Goal: Transaction & Acquisition: Purchase product/service

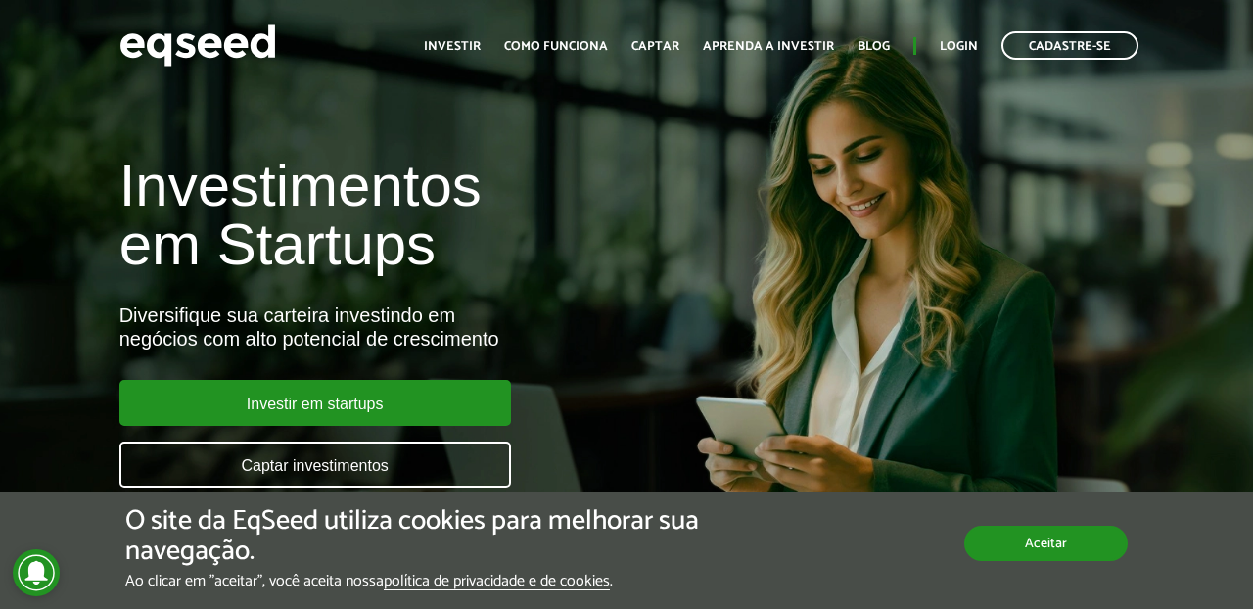
click at [1029, 537] on button "Aceitar" at bounding box center [1045, 543] width 163 height 35
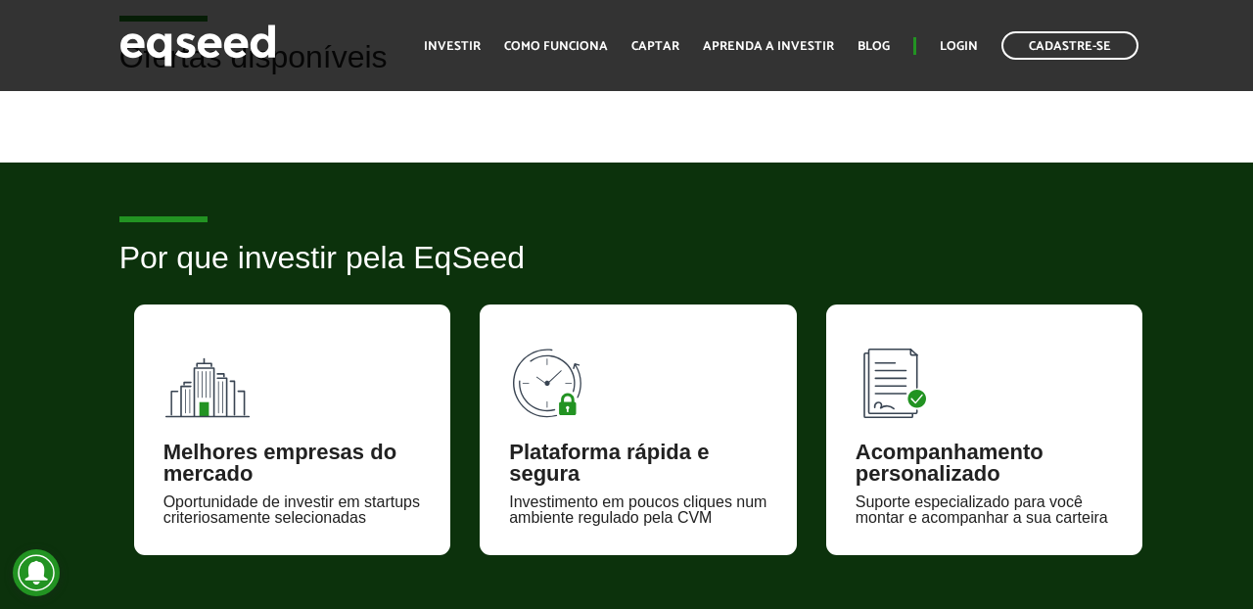
scroll to position [602, 0]
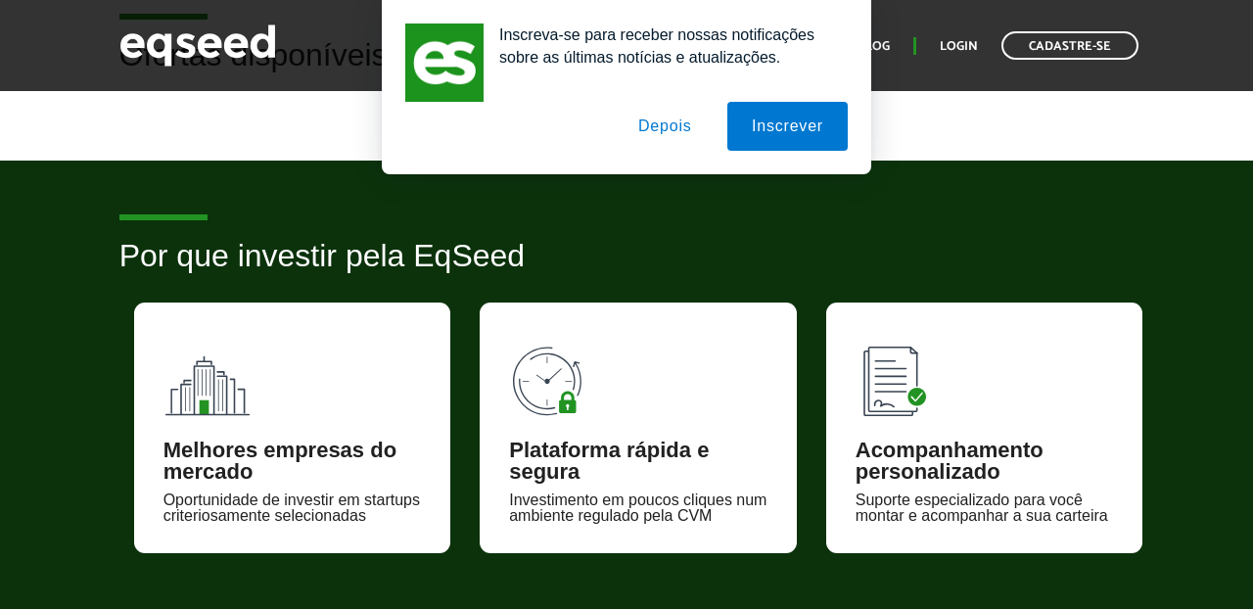
click at [683, 128] on button "Depois" at bounding box center [665, 126] width 103 height 49
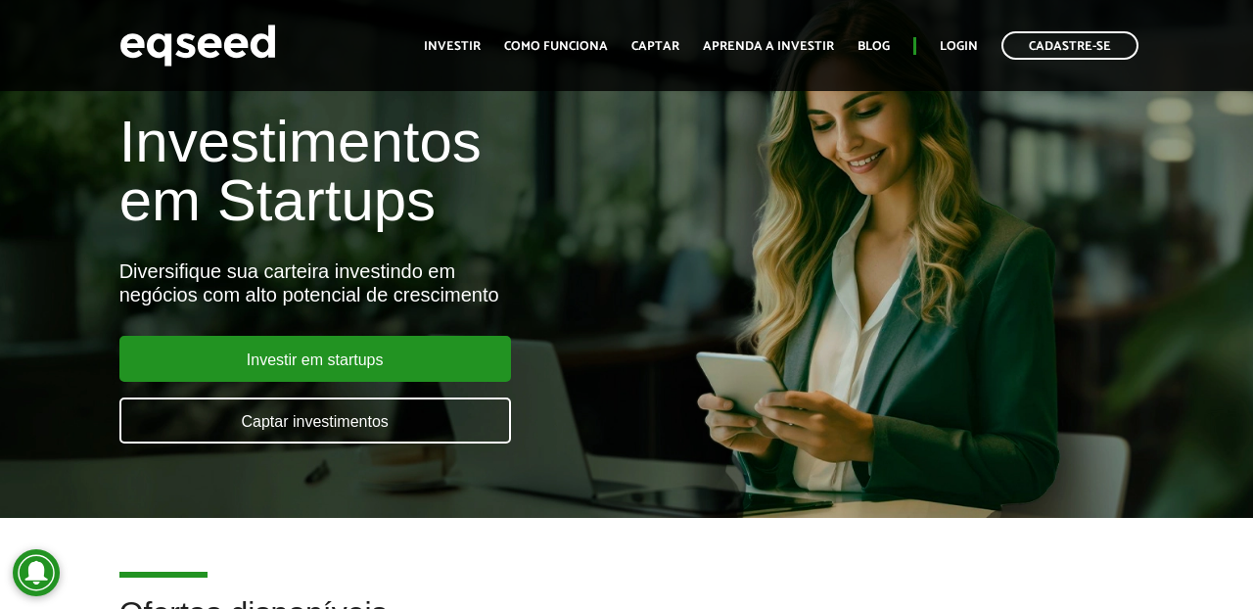
scroll to position [23, 0]
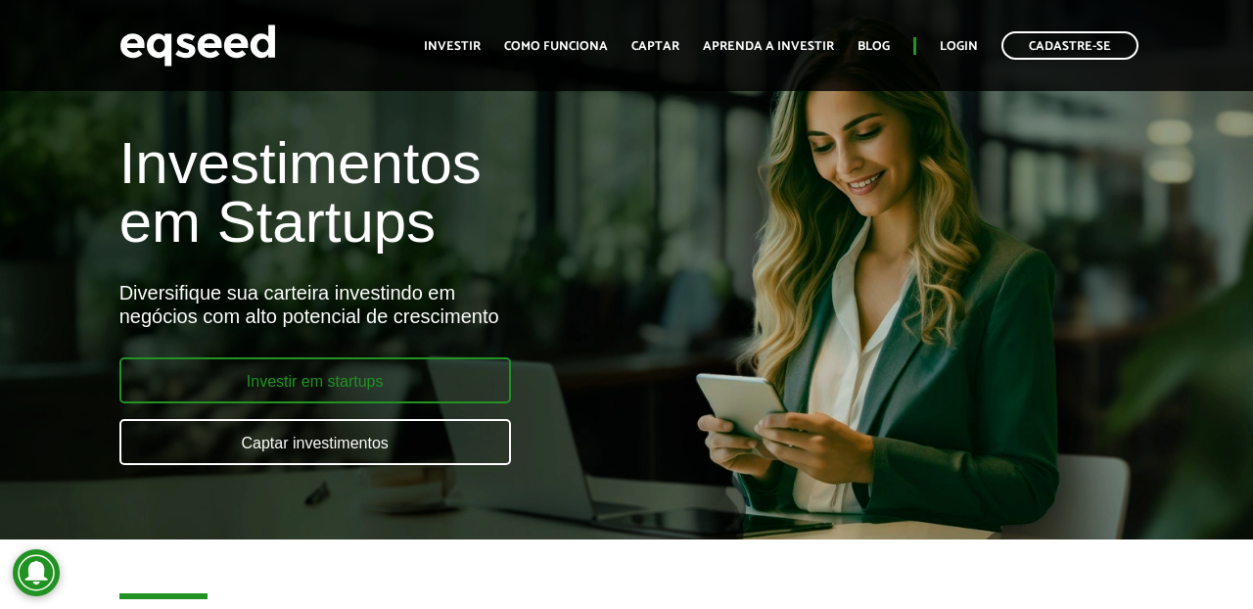
click at [460, 388] on link "Investir em startups" at bounding box center [315, 380] width 392 height 46
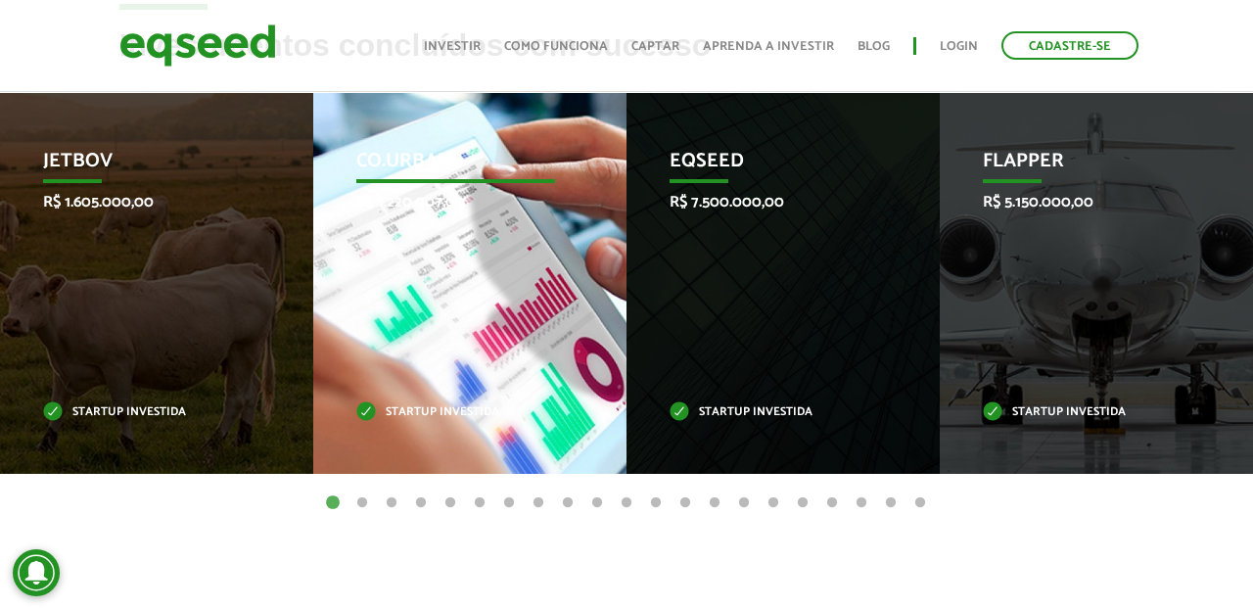
scroll to position [721, 0]
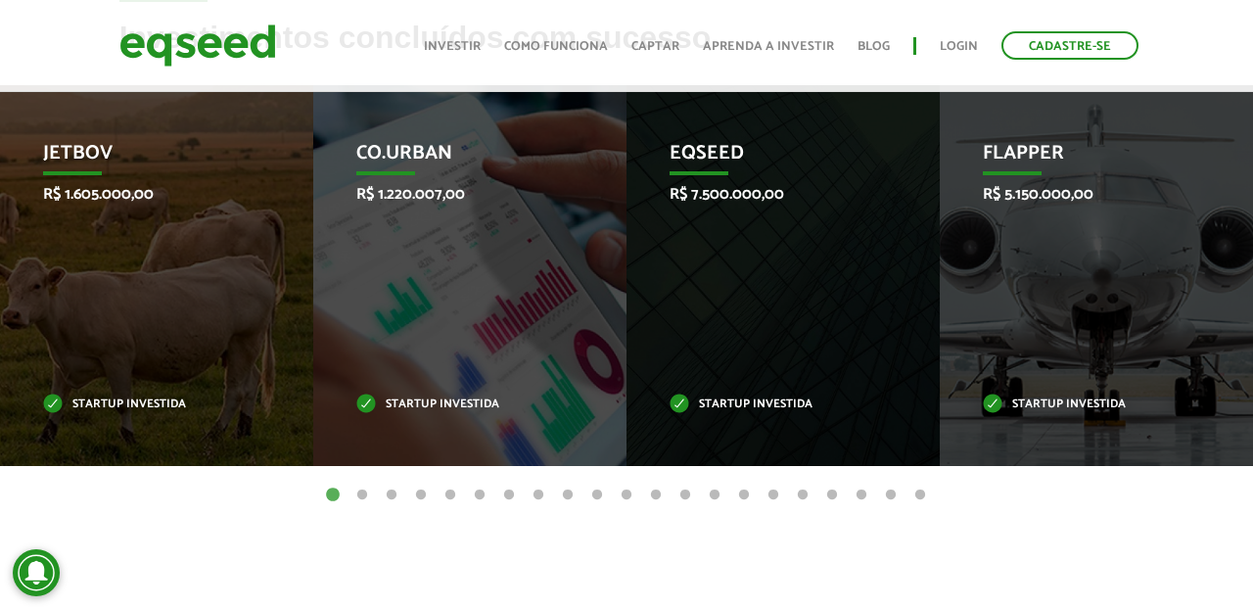
click at [358, 489] on button "2" at bounding box center [362, 496] width 20 height 20
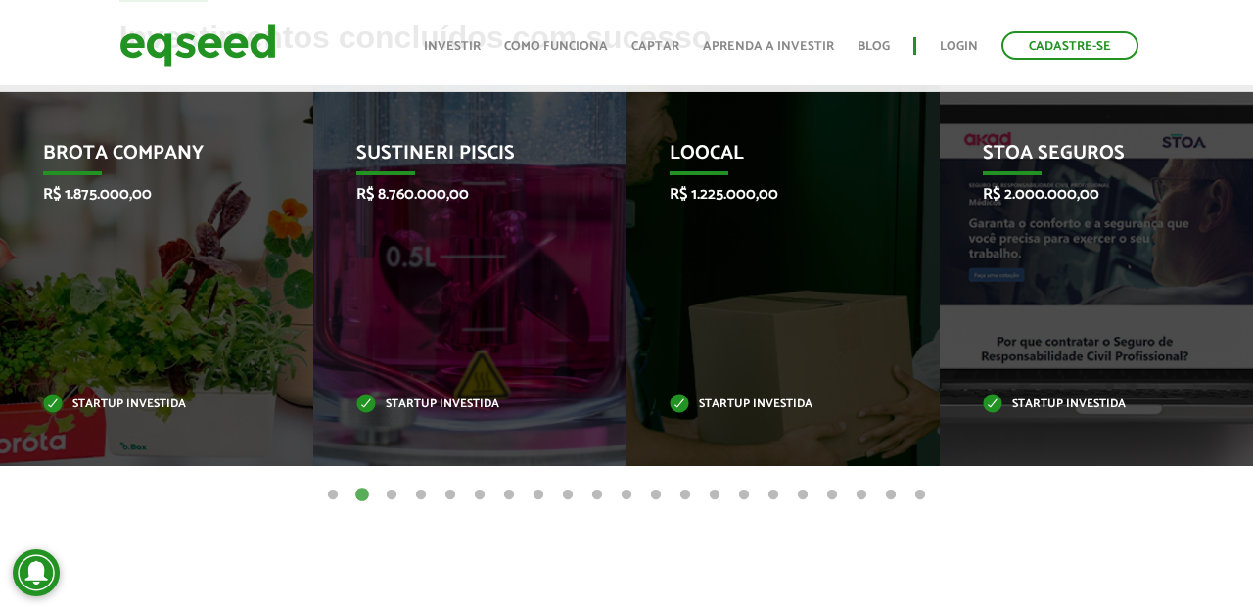
click at [356, 484] on ul "1 2 3 4 5 6 7 8 9 10 11 12 13 14 15 16 17 18 19 20 21" at bounding box center [626, 495] width 1253 height 22
click at [393, 491] on button "3" at bounding box center [392, 496] width 20 height 20
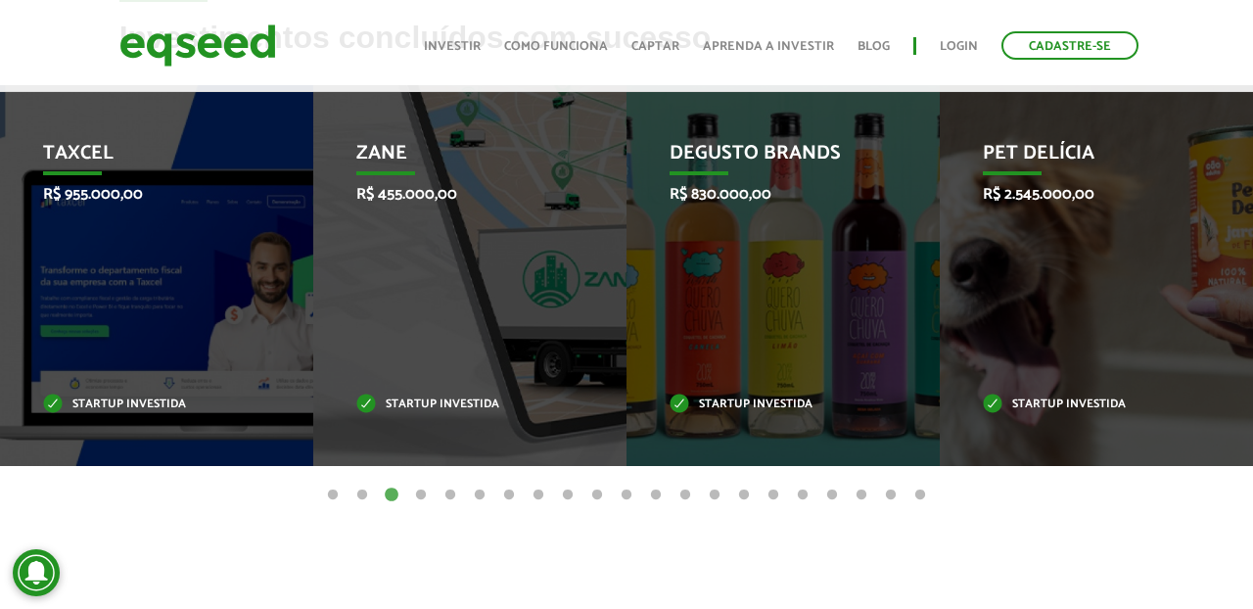
click at [426, 491] on button "4" at bounding box center [421, 496] width 20 height 20
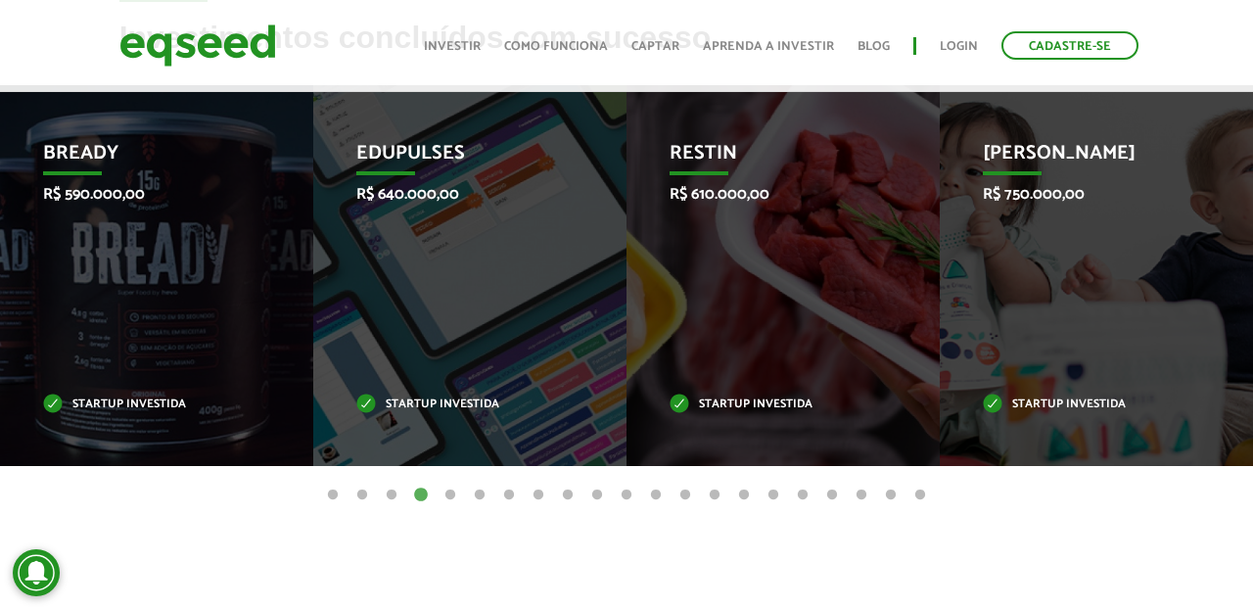
click at [452, 493] on button "5" at bounding box center [451, 496] width 20 height 20
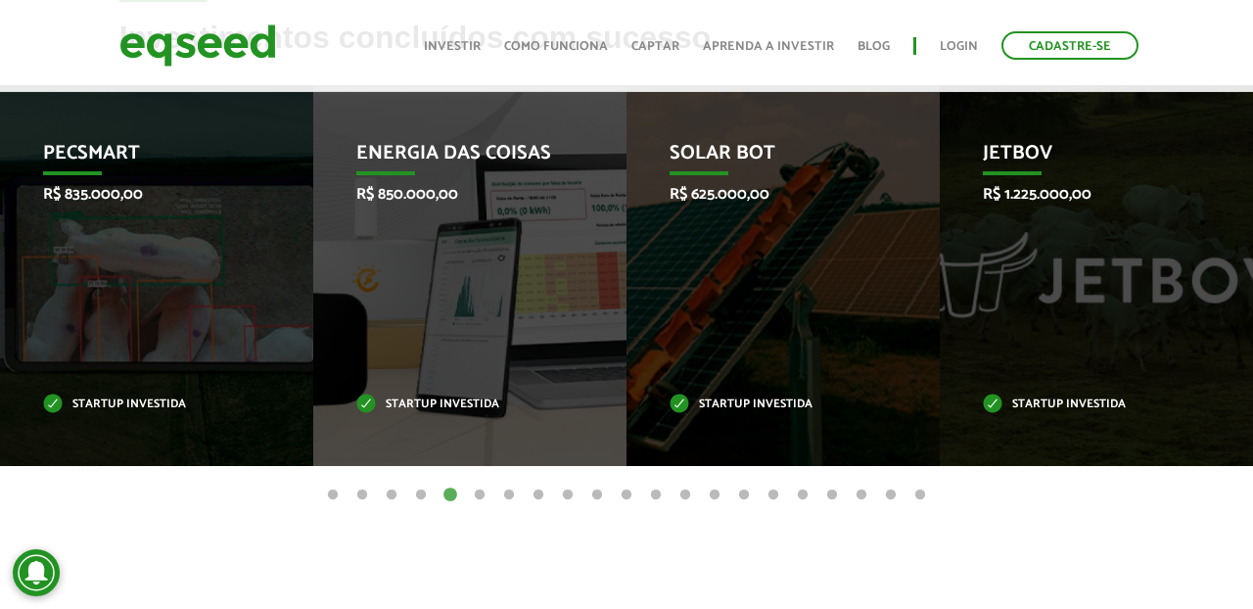
click at [481, 492] on button "6" at bounding box center [480, 496] width 20 height 20
